Goal: Check status: Verify the current state of an ongoing process or item

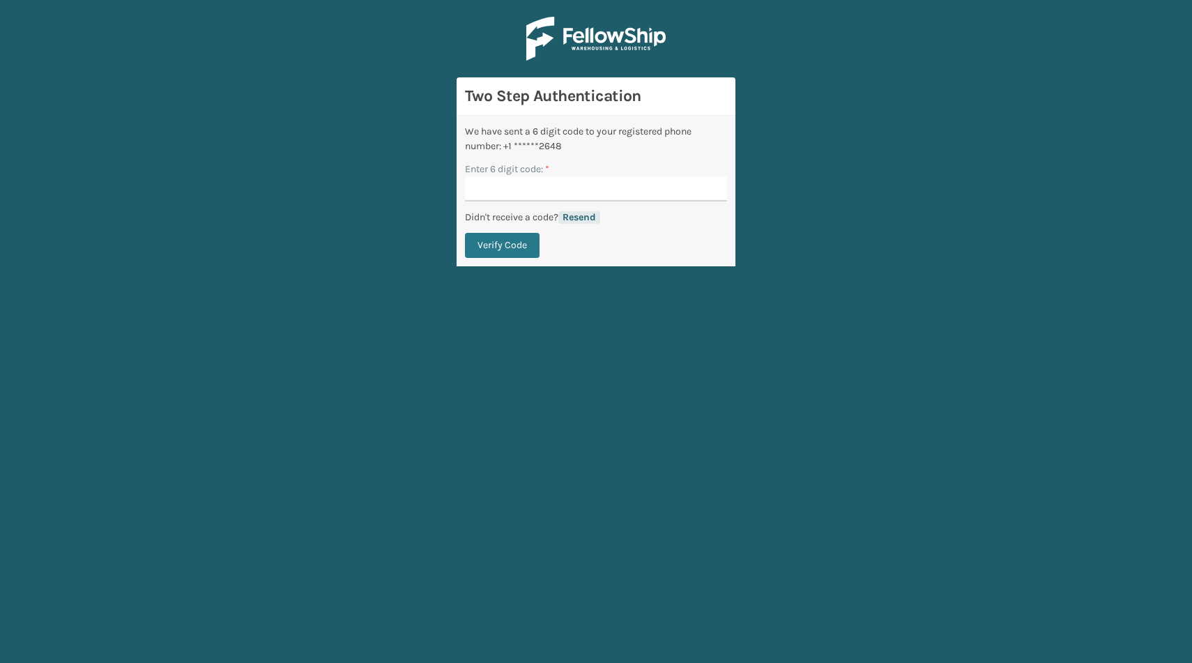
click at [583, 217] on button "Resend" at bounding box center [579, 217] width 42 height 13
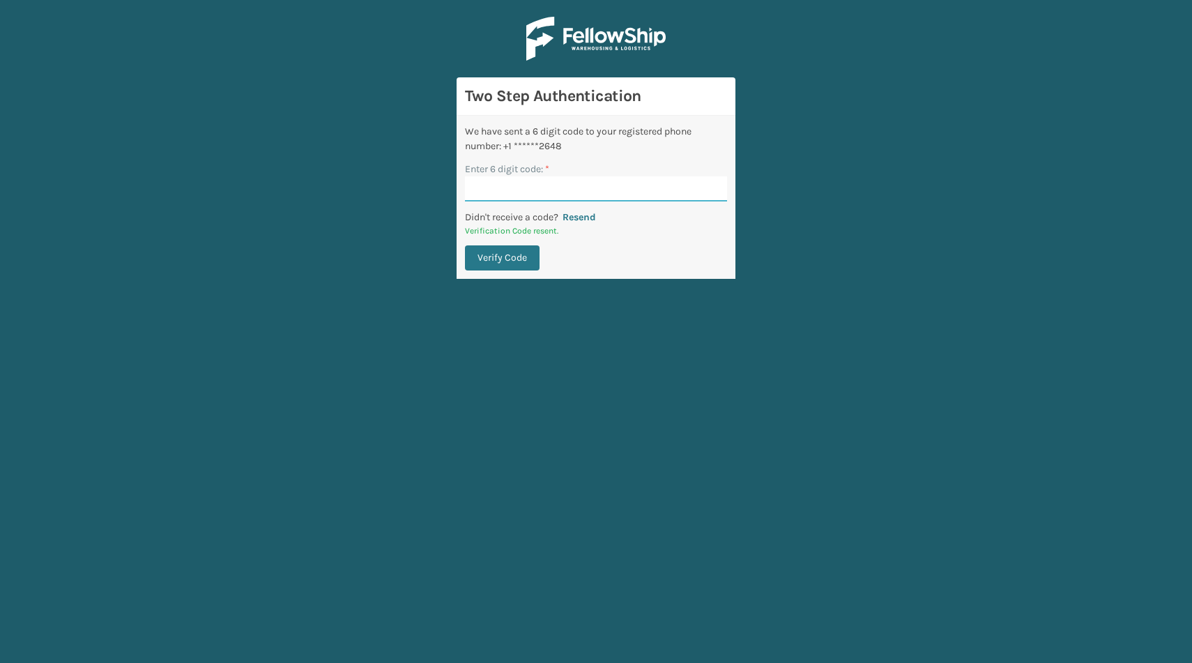
click at [535, 192] on input "Enter 6 digit code: *" at bounding box center [596, 188] width 262 height 25
paste input "895135"
type input "895135"
click at [497, 259] on button "Verify Code" at bounding box center [502, 257] width 75 height 25
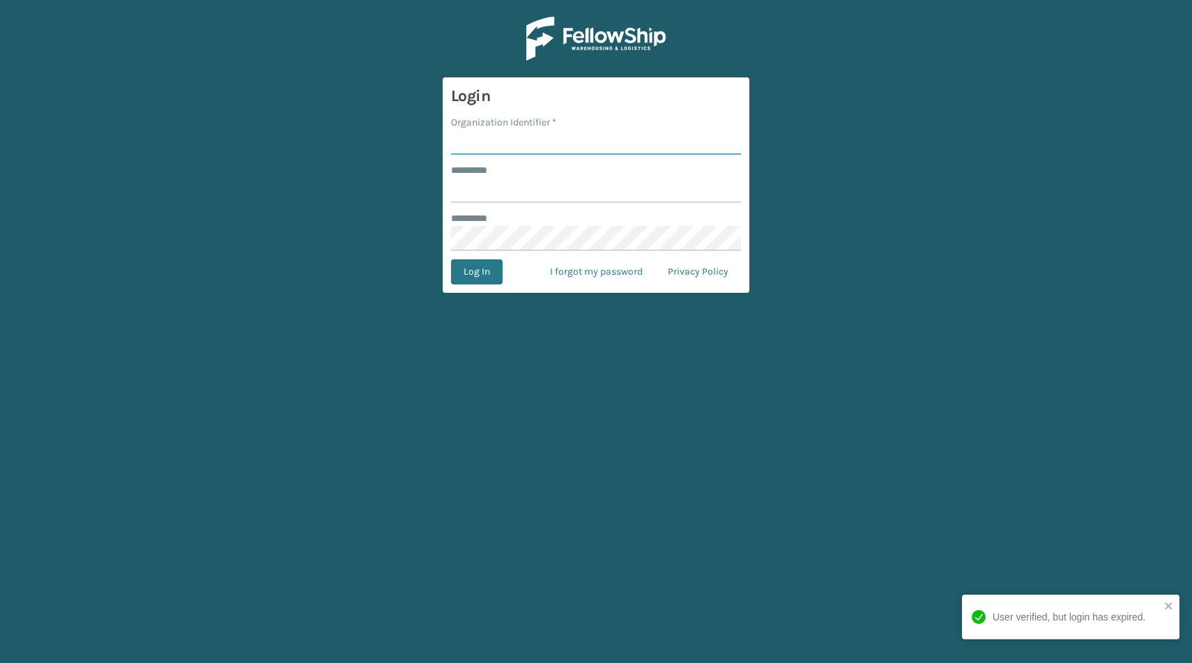
type input "Brightech"
click at [501, 187] on input "******** *" at bounding box center [596, 190] width 290 height 25
click at [493, 146] on input "Brightech" at bounding box center [596, 142] width 290 height 25
click at [472, 173] on label "******** *" at bounding box center [477, 170] width 52 height 15
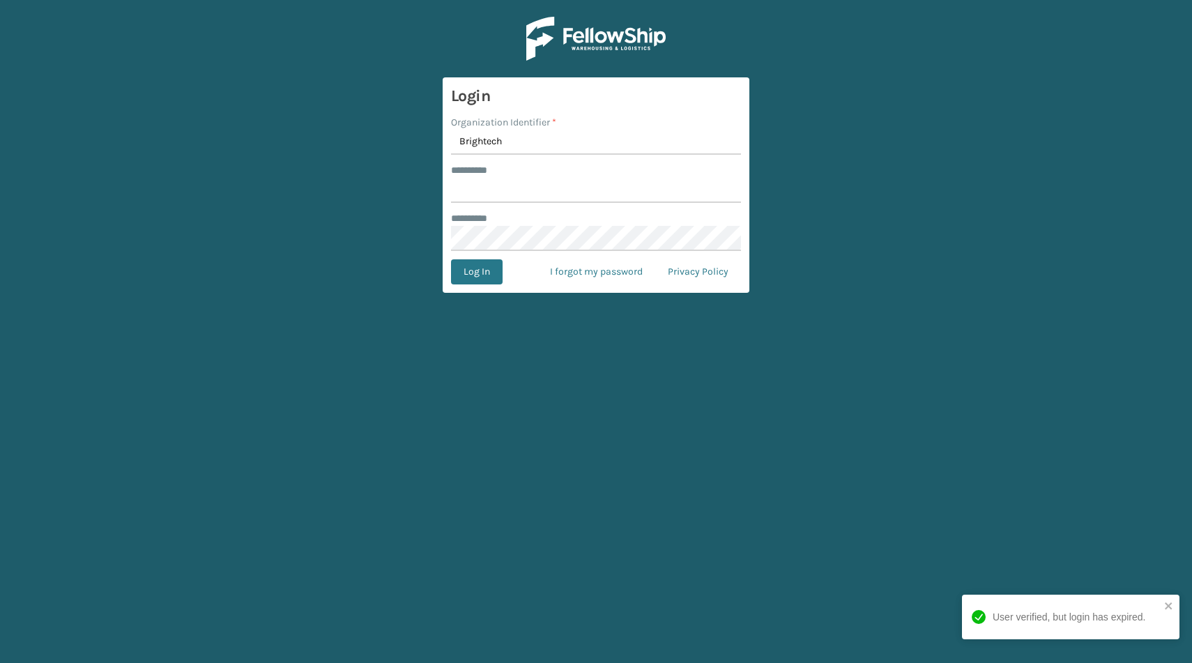
click at [472, 178] on input "******** *" at bounding box center [596, 190] width 290 height 25
paste input "*********"
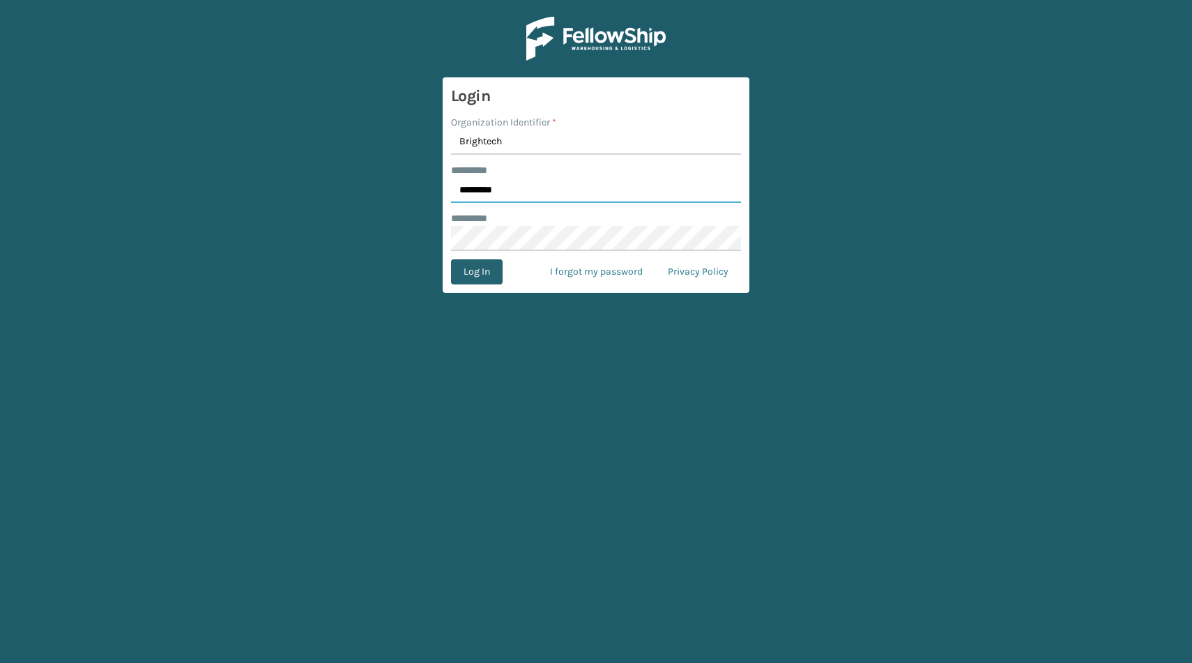
type input "*********"
click at [471, 268] on button "Log In" at bounding box center [477, 271] width 52 height 25
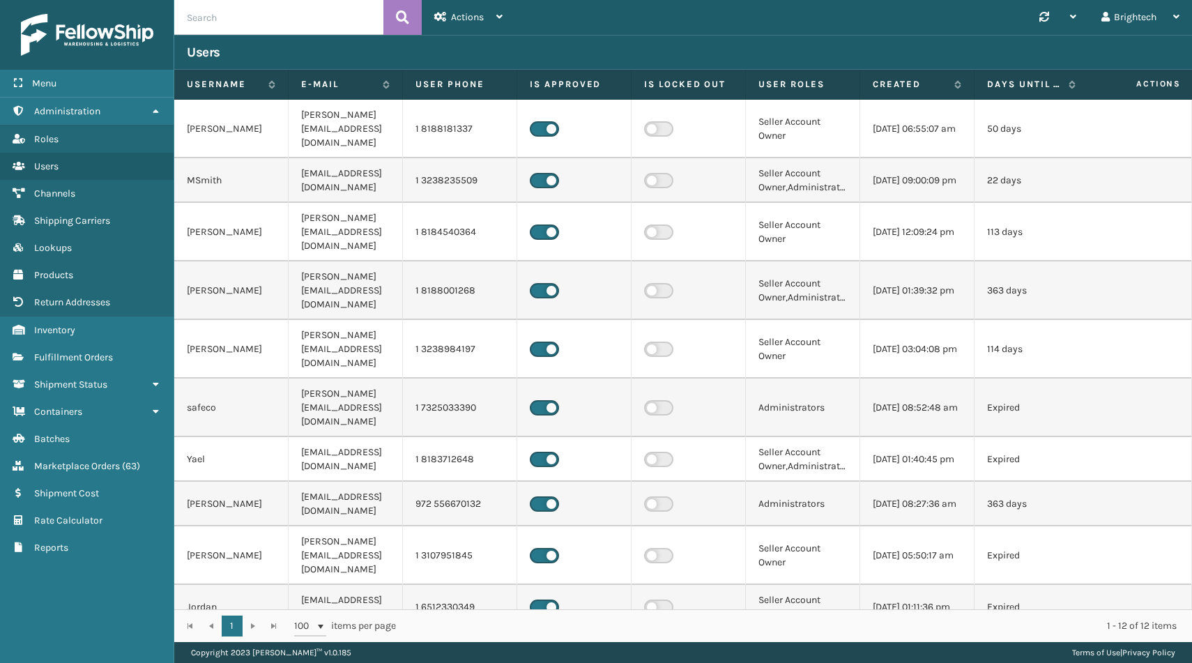
click at [229, 44] on div "Users" at bounding box center [683, 52] width 992 height 17
click at [72, 352] on span "Fulfillment Orders" at bounding box center [73, 357] width 79 height 12
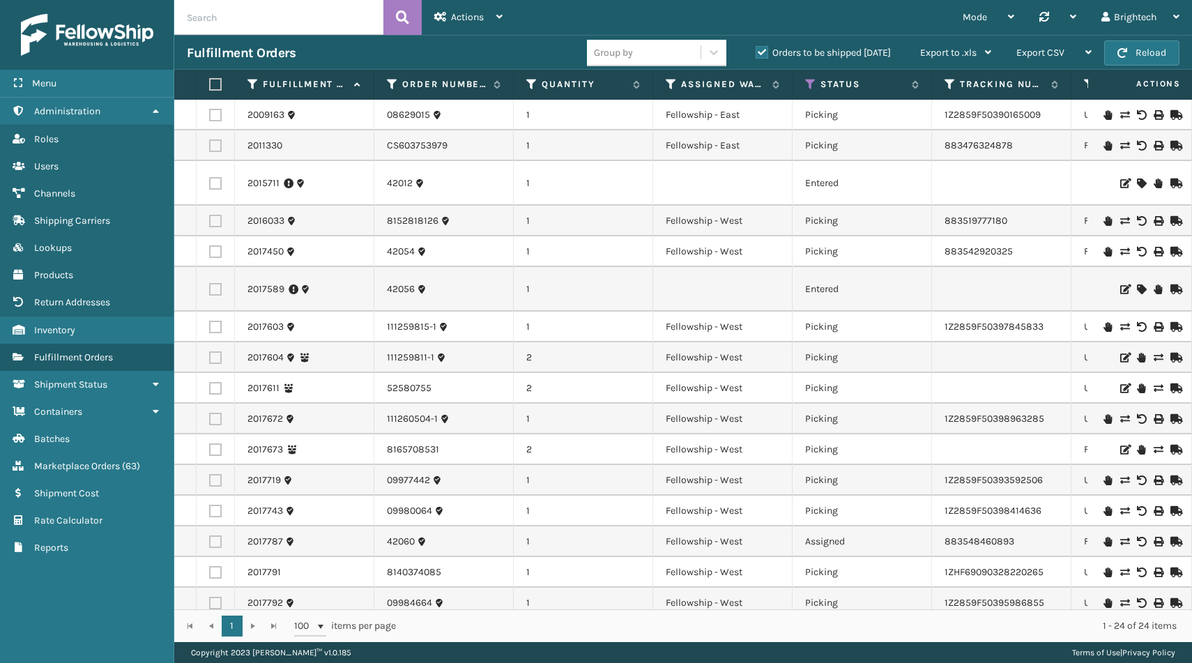
click at [776, 48] on label "Orders to be shipped [DATE]" at bounding box center [822, 53] width 135 height 12
click at [756, 48] on input "Orders to be shipped [DATE]" at bounding box center [755, 49] width 1 height 9
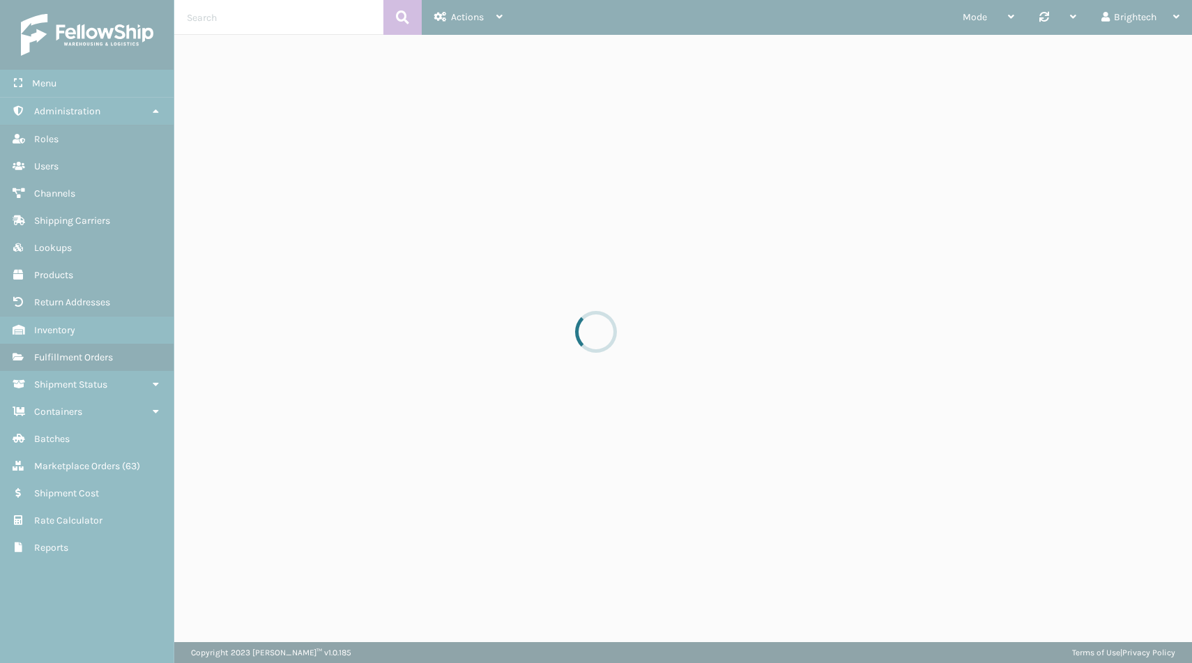
click at [289, 13] on div at bounding box center [596, 331] width 1192 height 663
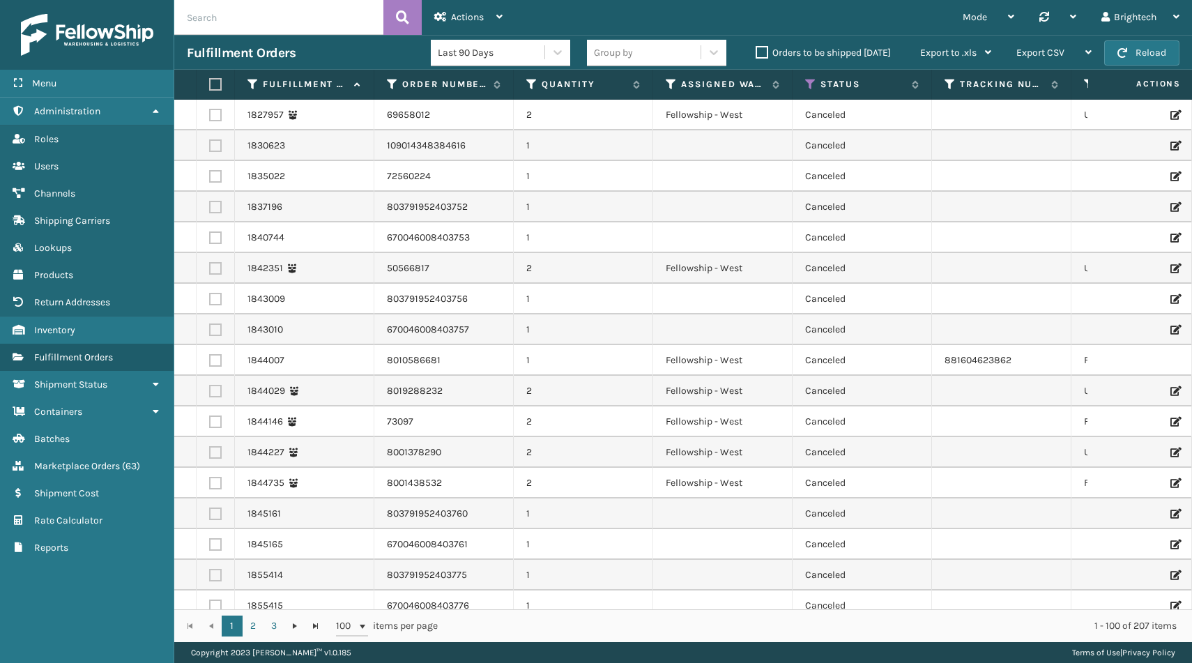
click at [286, 15] on input "text" at bounding box center [278, 17] width 209 height 35
paste input "6694051823"
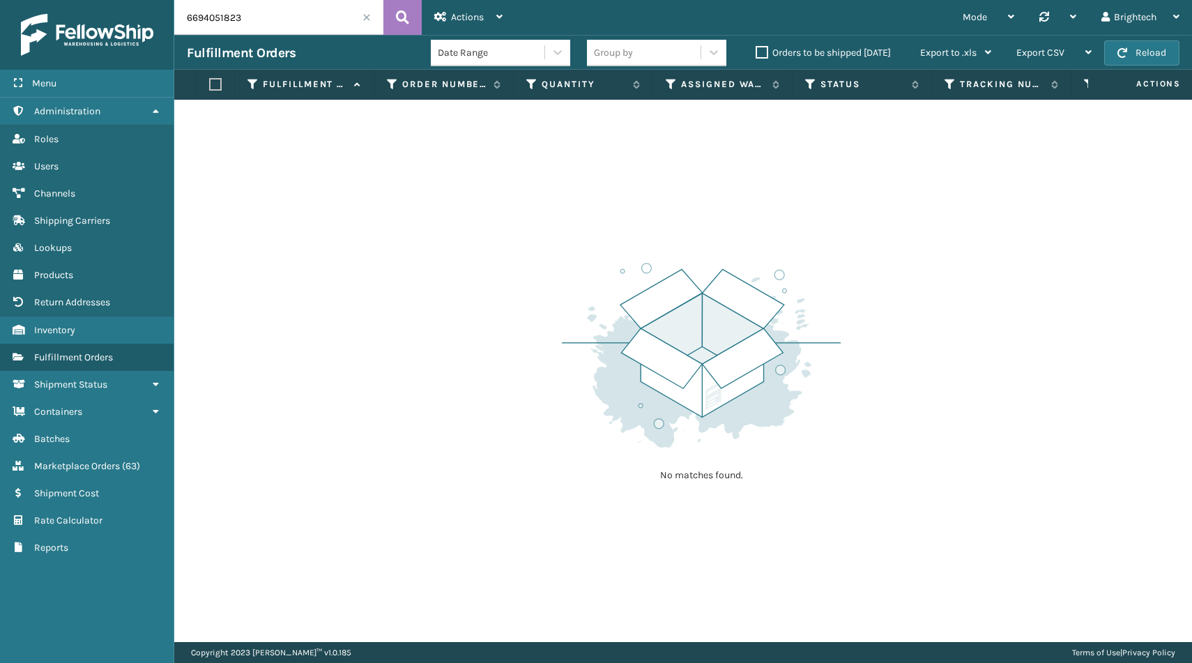
click at [264, 12] on input "6694051823" at bounding box center [278, 17] width 209 height 35
paste input "[PERSON_NAME]"
click at [337, 31] on input "[PERSON_NAME]" at bounding box center [278, 17] width 209 height 35
click at [337, 28] on input "[PERSON_NAME]" at bounding box center [278, 17] width 209 height 35
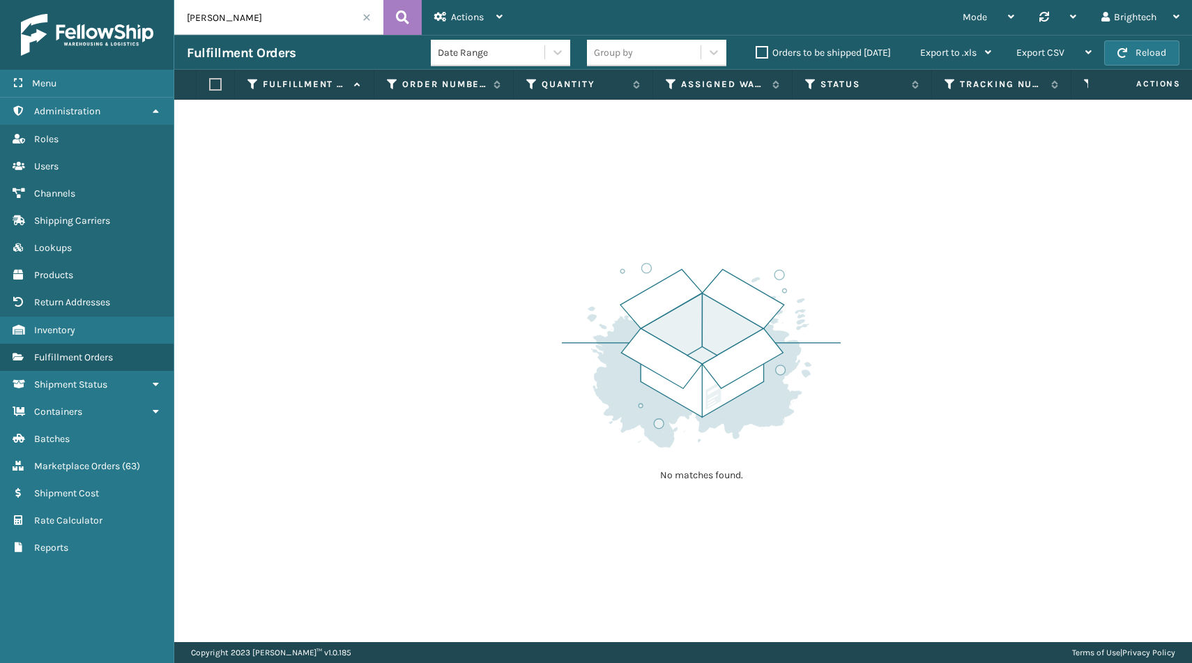
paste input "552022394"
type input "552022394"
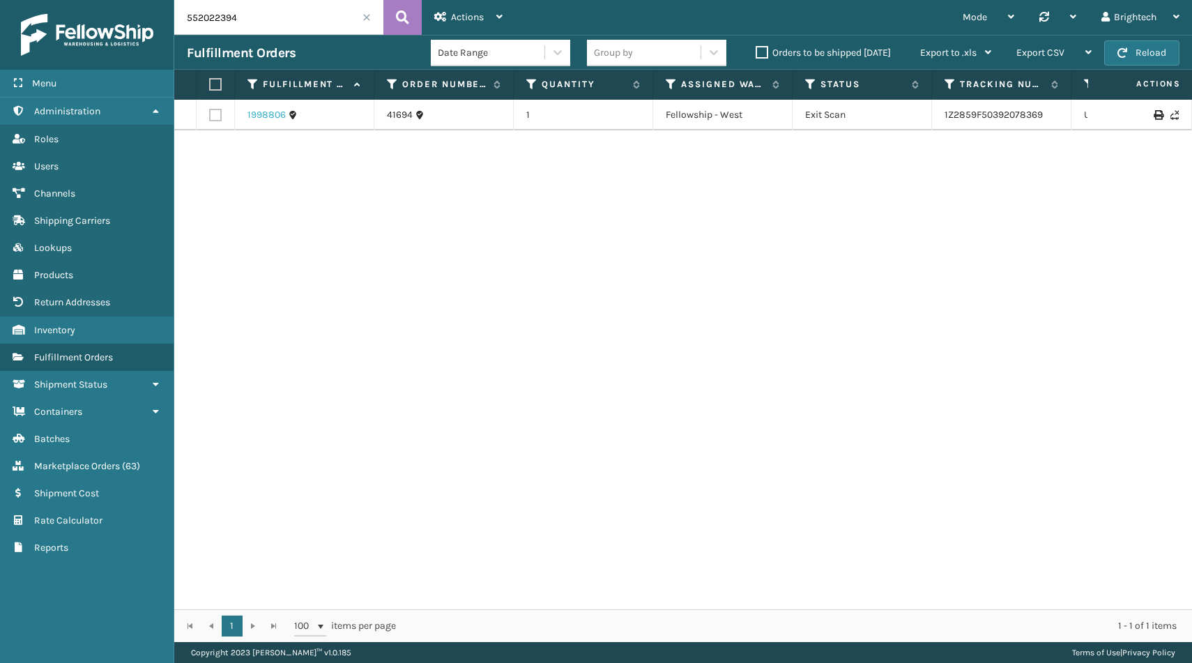
click at [280, 113] on link "1998806" at bounding box center [266, 115] width 38 height 14
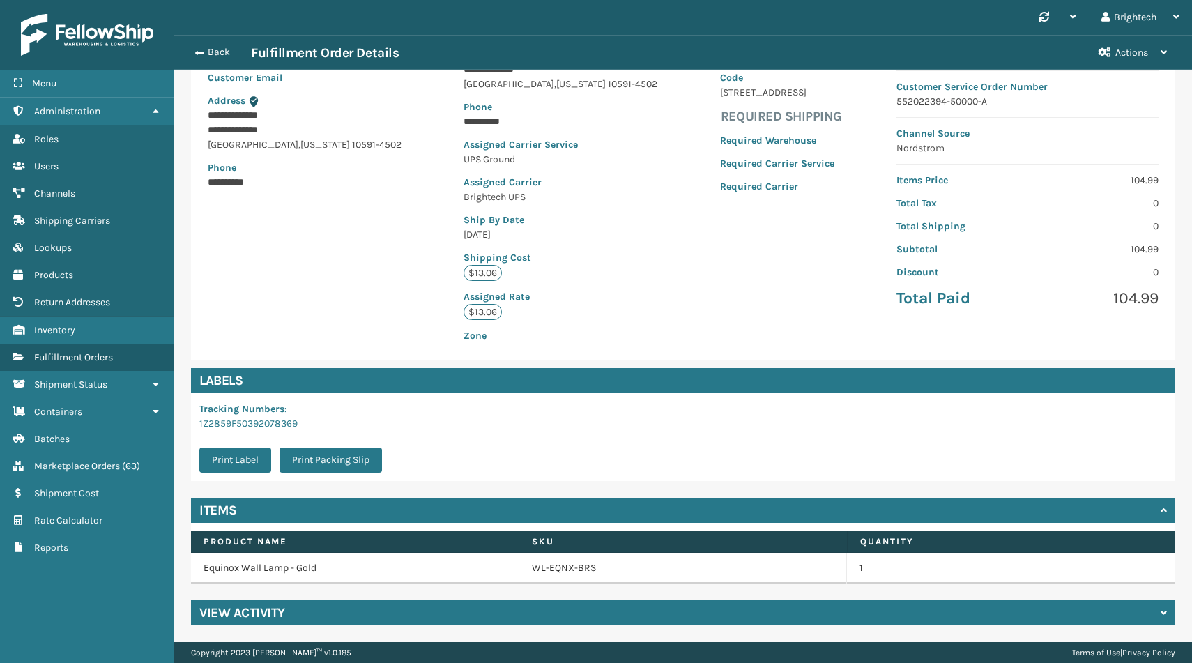
scroll to position [157, 0]
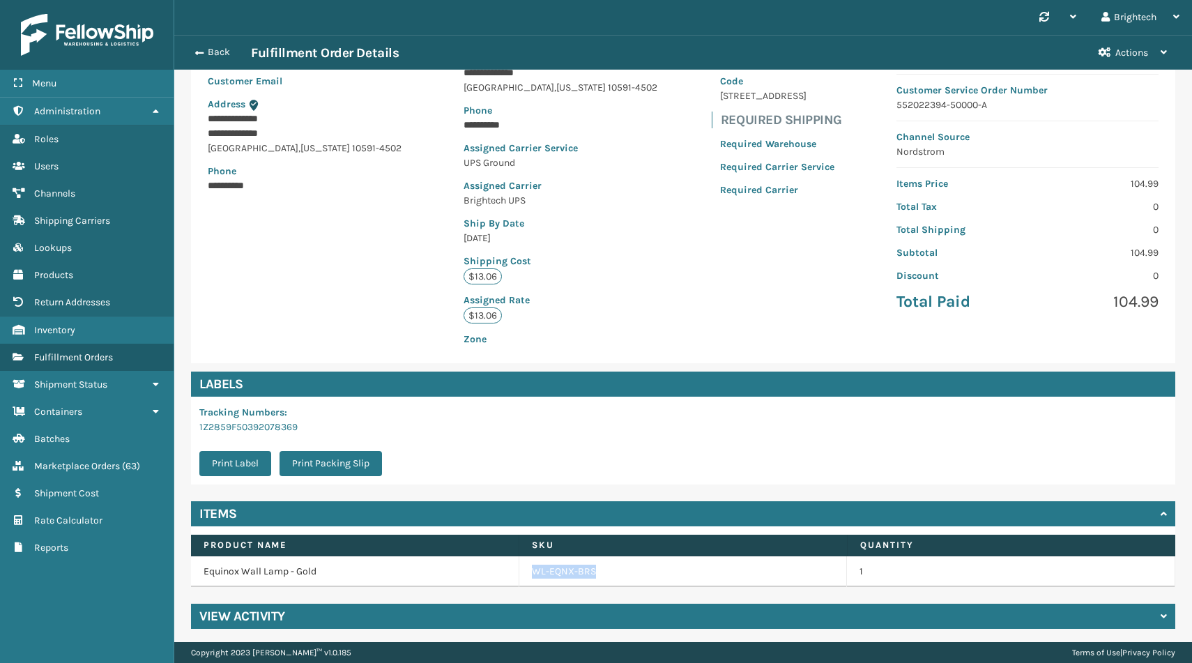
drag, startPoint x: 606, startPoint y: 573, endPoint x: 520, endPoint y: 573, distance: 86.4
click at [520, 573] on td "WL-EQNX-BRS" at bounding box center [683, 571] width 328 height 31
copy link "WL-EQNX-BRS"
click at [532, 475] on div "Tracking Numbers : 1Z2859F50392078369 Print Label Print Packing Slip" at bounding box center [683, 441] width 984 height 88
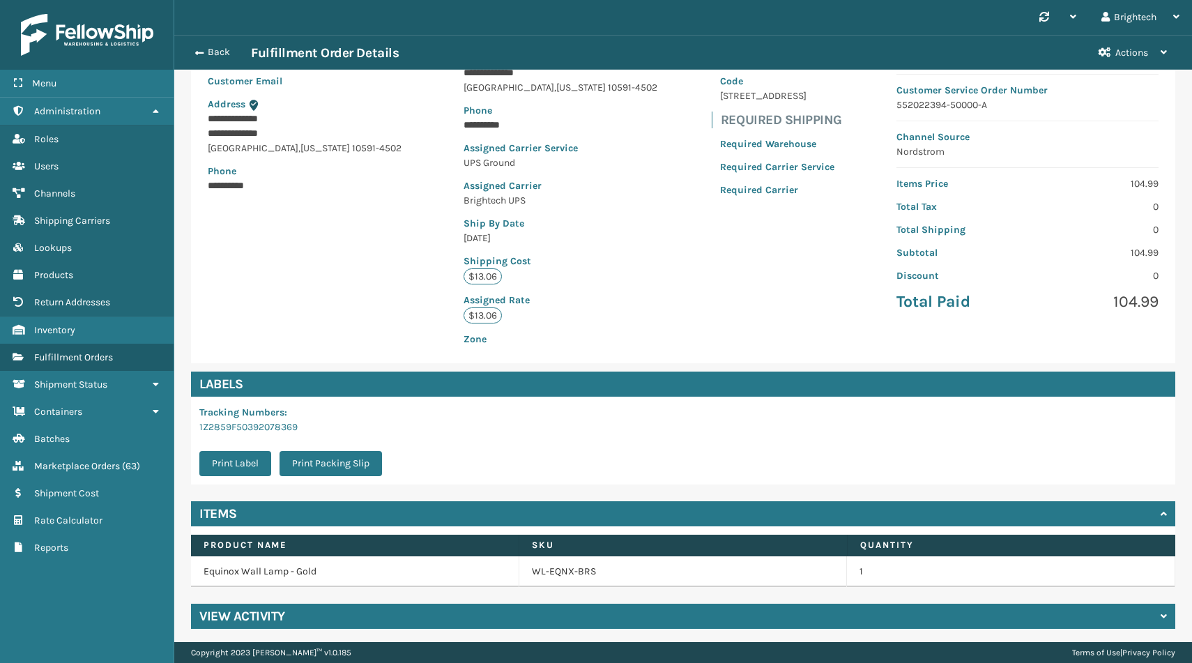
scroll to position [0, 0]
